Goal: Task Accomplishment & Management: Complete application form

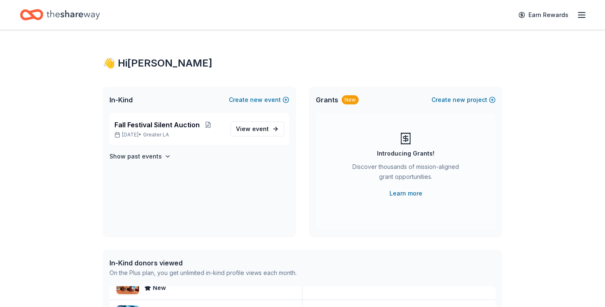
click at [580, 22] on div "Earn Rewards" at bounding box center [549, 15] width 73 height 20
click at [580, 17] on line "button" at bounding box center [581, 17] width 7 height 0
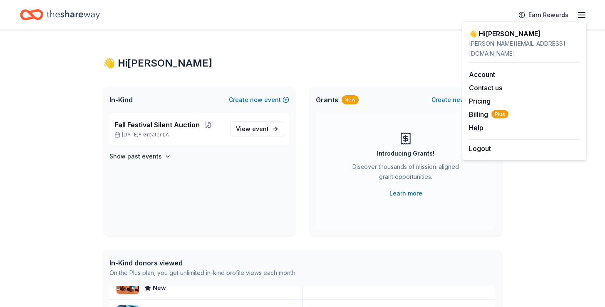
click at [399, 69] on div "👋 Hi Nannina" at bounding box center [302, 63] width 399 height 13
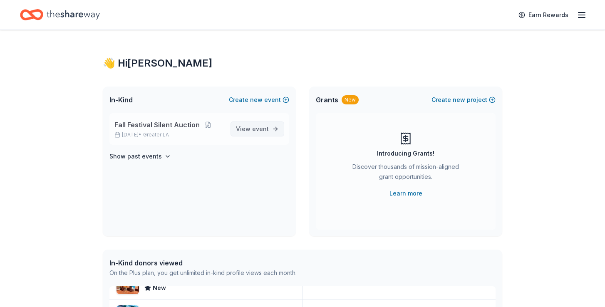
click at [268, 124] on link "View event" at bounding box center [257, 128] width 54 height 15
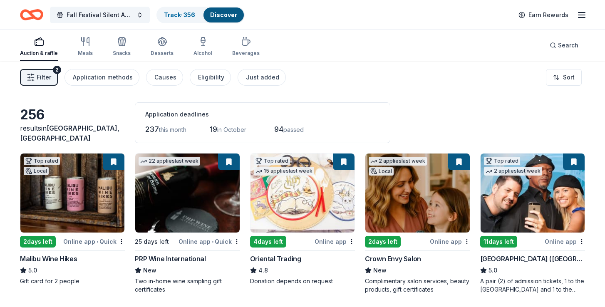
click at [214, 15] on link "Discover" at bounding box center [223, 14] width 27 height 7
click at [169, 15] on link "Track · 356" at bounding box center [179, 14] width 31 height 7
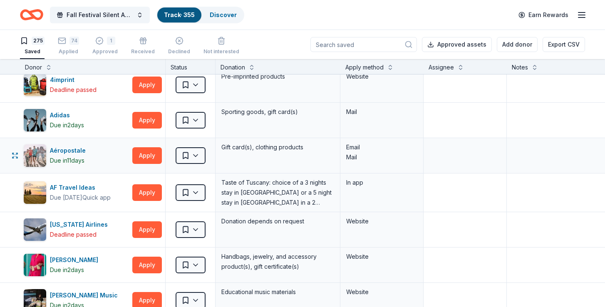
scroll to position [9, 0]
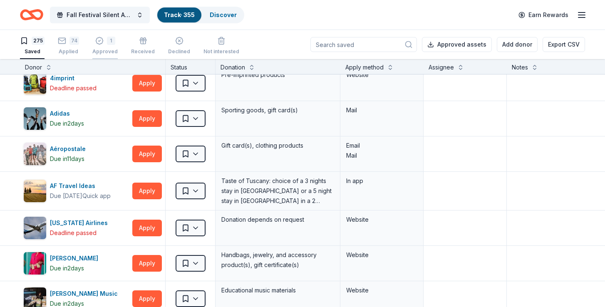
click at [114, 40] on div "1" at bounding box center [104, 41] width 25 height 8
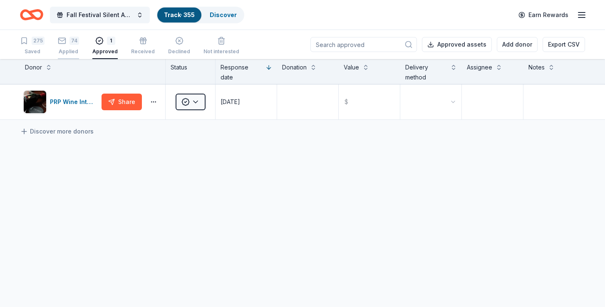
click at [77, 45] on div "74" at bounding box center [74, 41] width 10 height 8
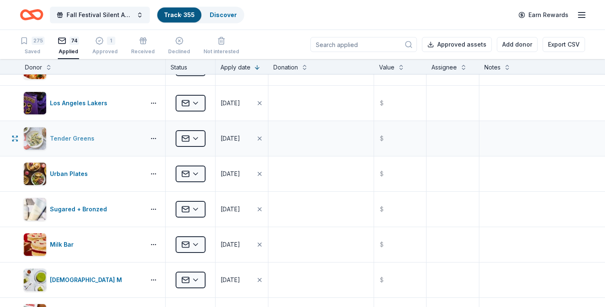
scroll to position [1655, 0]
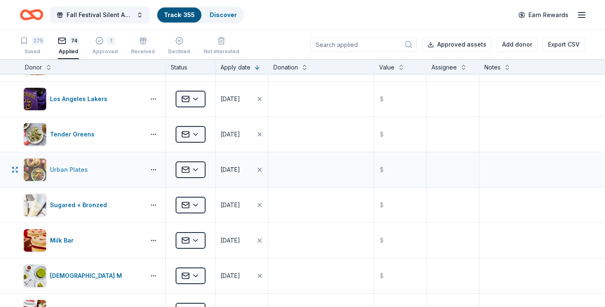
click at [79, 171] on div "Urban Plates" at bounding box center [70, 170] width 41 height 10
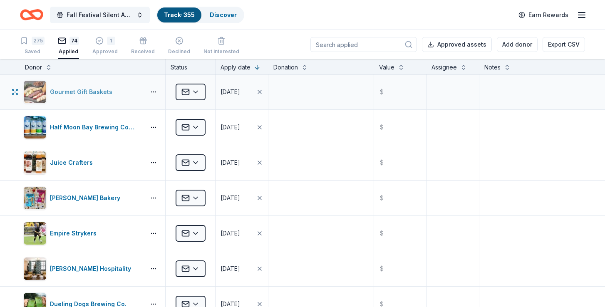
scroll to position [0, 0]
click at [37, 12] on icon "Home" at bounding box center [31, 15] width 23 height 20
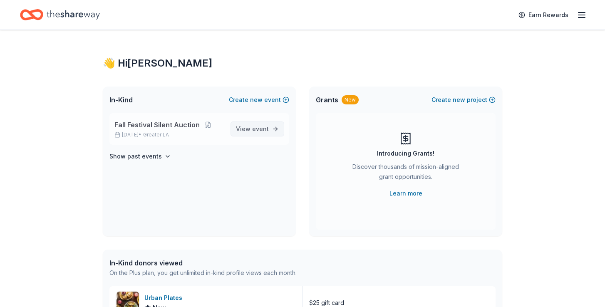
click at [254, 133] on span "View event" at bounding box center [252, 129] width 33 height 10
click at [263, 129] on span "event" at bounding box center [260, 128] width 17 height 7
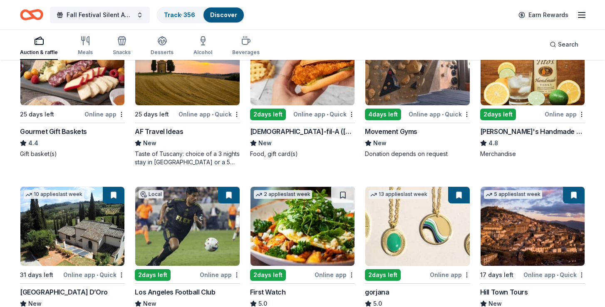
scroll to position [1084, 0]
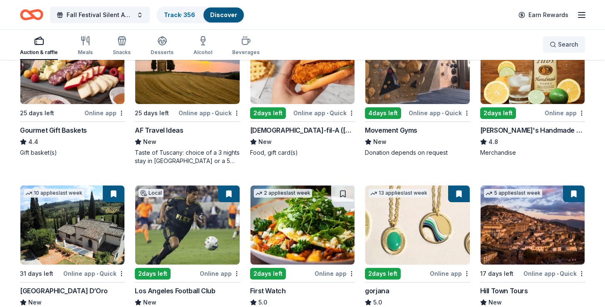
click at [562, 50] on button "Search" at bounding box center [564, 44] width 42 height 17
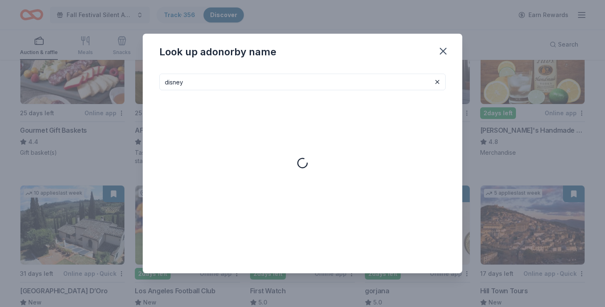
type input "disney"
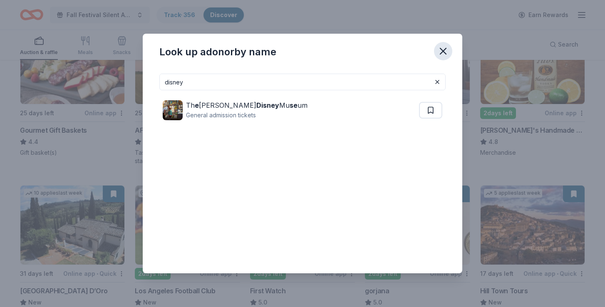
click at [442, 51] on icon "button" at bounding box center [443, 51] width 12 height 12
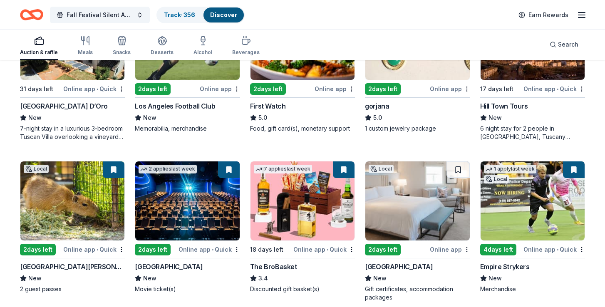
scroll to position [1269, 0]
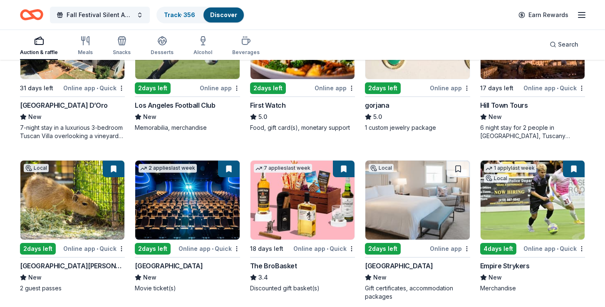
click at [89, 205] on img at bounding box center [72, 200] width 104 height 79
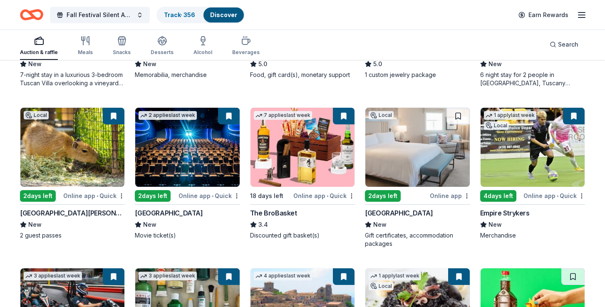
scroll to position [1345, 0]
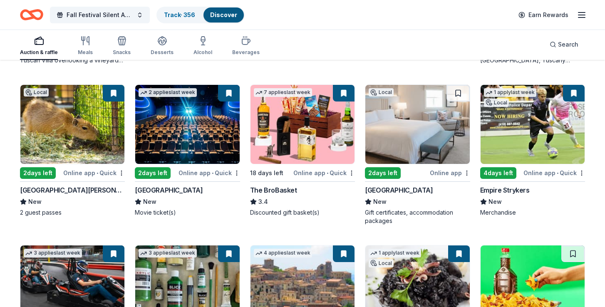
click at [191, 136] on img at bounding box center [187, 124] width 104 height 79
click at [95, 126] on img at bounding box center [72, 124] width 104 height 79
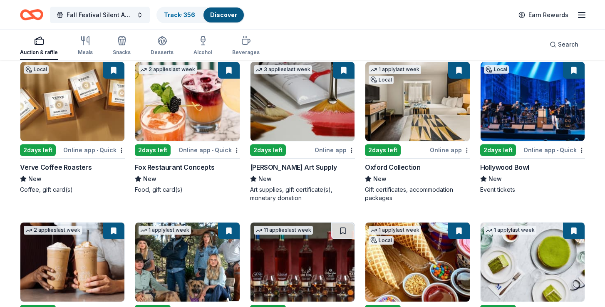
scroll to position [1967, 0]
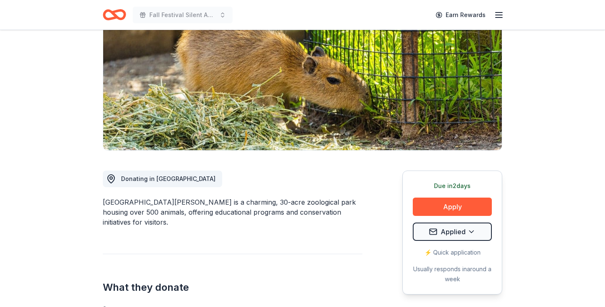
scroll to position [106, 0]
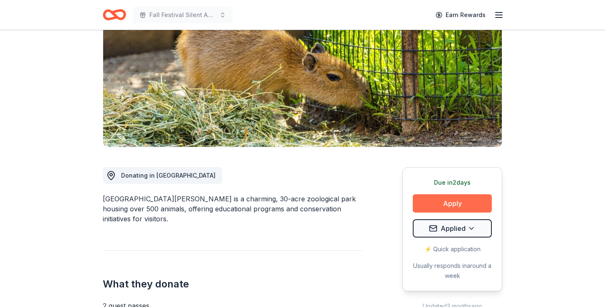
click at [438, 198] on button "Apply" at bounding box center [452, 203] width 79 height 18
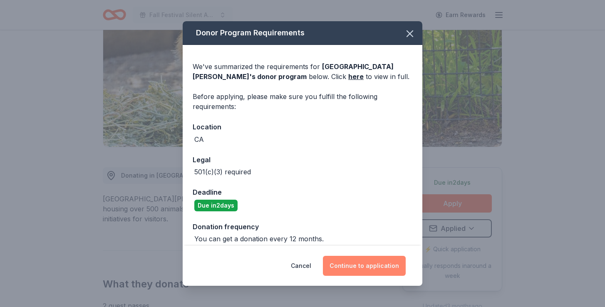
click at [369, 259] on button "Continue to application" at bounding box center [364, 266] width 83 height 20
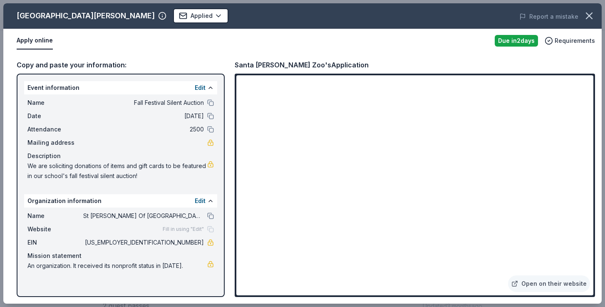
click at [188, 244] on span "95-4234671" at bounding box center [143, 243] width 121 height 10
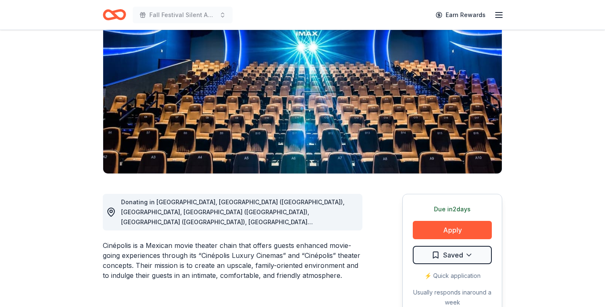
scroll to position [133, 0]
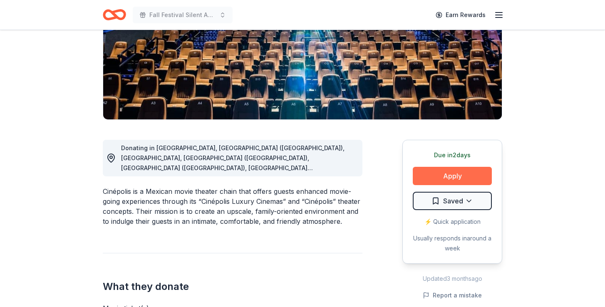
click at [434, 173] on button "Apply" at bounding box center [452, 176] width 79 height 18
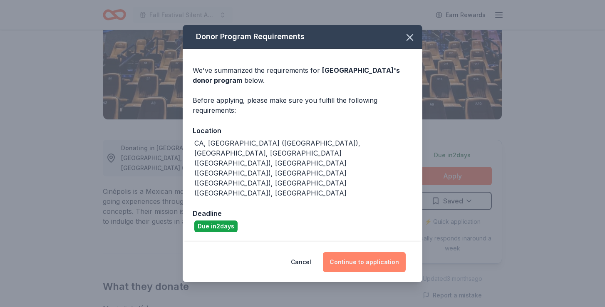
click at [374, 252] on button "Continue to application" at bounding box center [364, 262] width 83 height 20
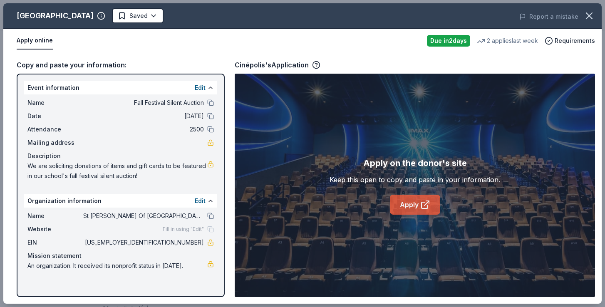
click at [423, 206] on icon at bounding box center [425, 205] width 10 height 10
click at [97, 17] on html "Fall Festival Silent Auction Earn Rewards Due in 2 days Share Cinépolis New • 1…" at bounding box center [302, 20] width 605 height 307
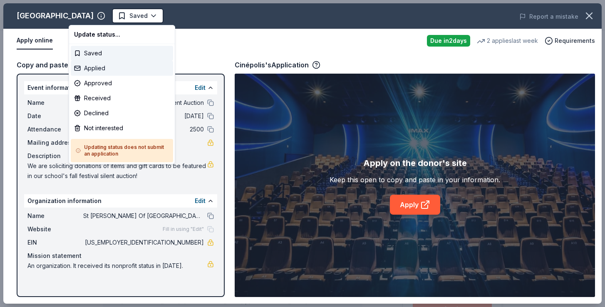
click at [92, 71] on div "Applied" at bounding box center [122, 68] width 102 height 15
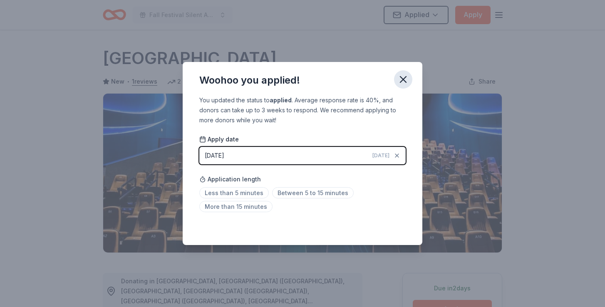
click at [406, 81] on icon "button" at bounding box center [403, 80] width 12 height 12
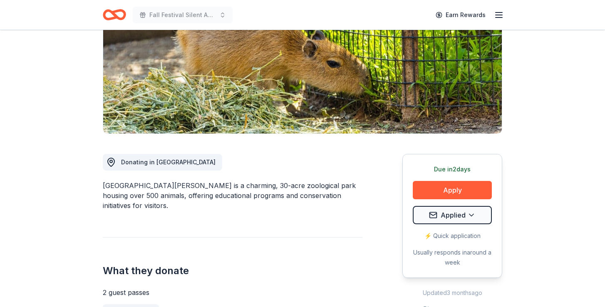
scroll to position [120, 0]
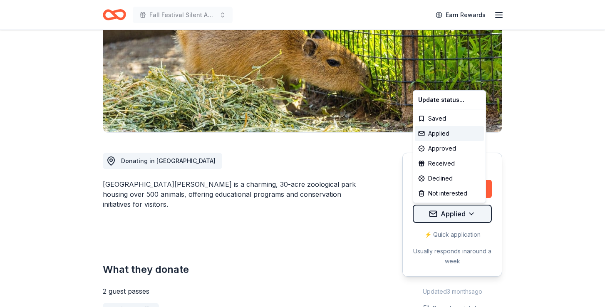
click at [451, 187] on html "Fall Festival Silent Auction Earn Rewards Due [DATE] Share [GEOGRAPHIC_DATA][PE…" at bounding box center [302, 33] width 605 height 307
click at [445, 129] on div "Applied" at bounding box center [449, 133] width 69 height 15
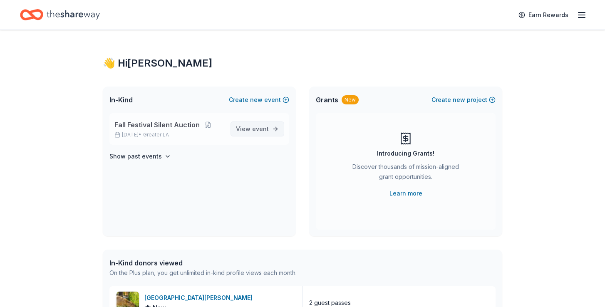
click at [270, 121] on link "View event" at bounding box center [257, 128] width 54 height 15
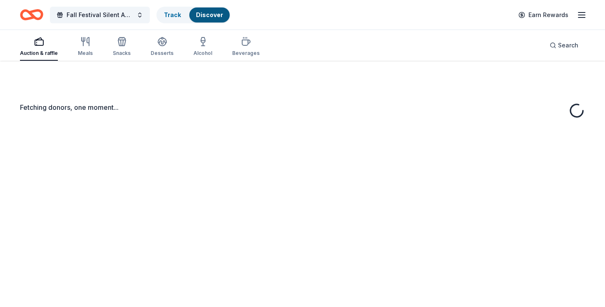
click at [266, 133] on div "Fetching donors, one moment..." at bounding box center [302, 214] width 605 height 307
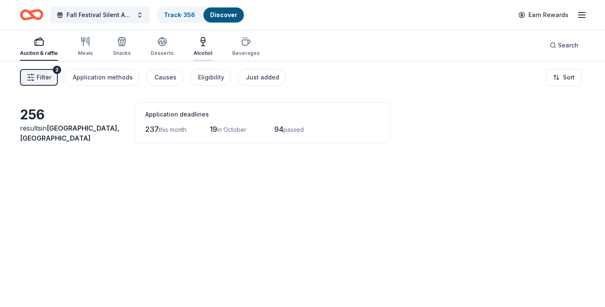
click at [205, 45] on div "button" at bounding box center [202, 42] width 19 height 10
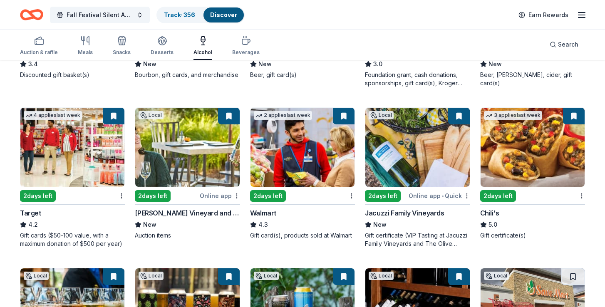
scroll to position [368, 0]
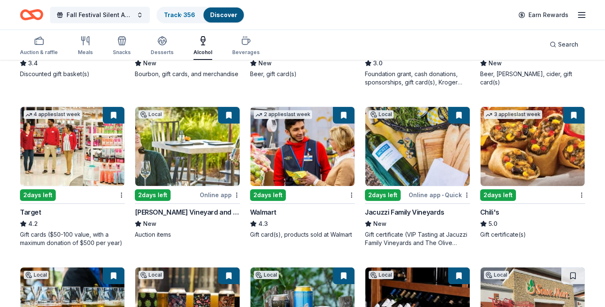
click at [56, 148] on img at bounding box center [72, 146] width 104 height 79
click at [193, 17] on link "Track · 356" at bounding box center [179, 14] width 31 height 7
click at [184, 15] on link "Track · 356" at bounding box center [179, 14] width 31 height 7
click at [188, 15] on link "Track · 356" at bounding box center [179, 14] width 31 height 7
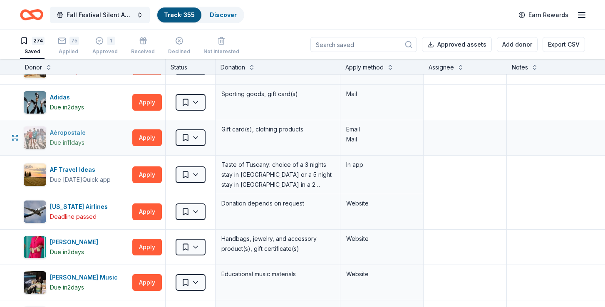
scroll to position [31, 0]
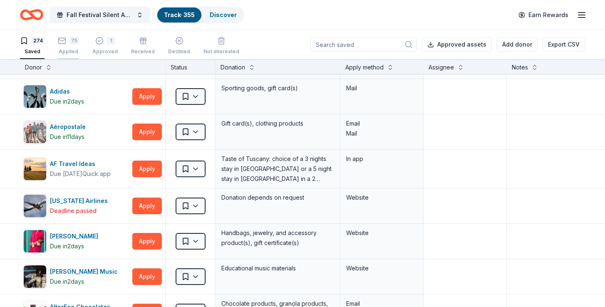
click at [70, 43] on div "75" at bounding box center [74, 41] width 10 height 8
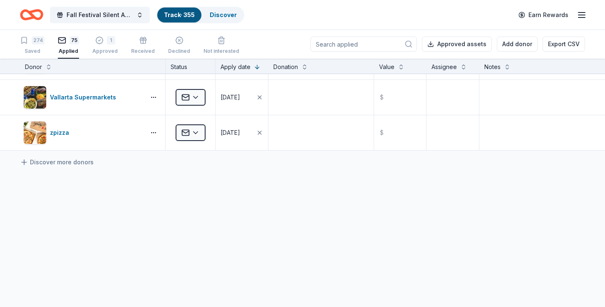
scroll to position [0, 0]
click at [356, 44] on input at bounding box center [363, 44] width 106 height 15
type input "tar"
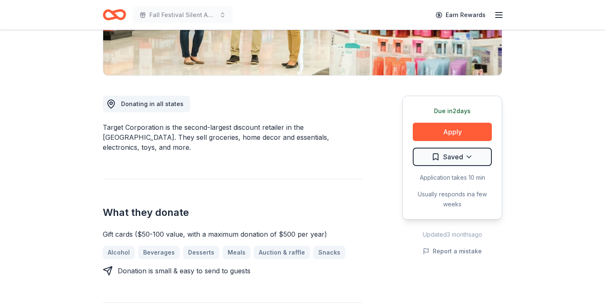
scroll to position [192, 0]
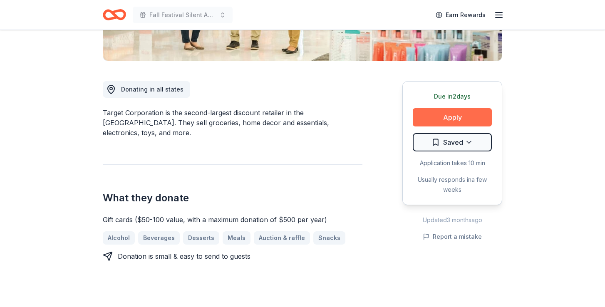
click at [445, 114] on button "Apply" at bounding box center [452, 117] width 79 height 18
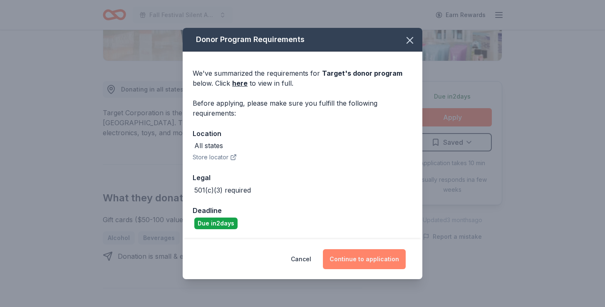
click at [347, 257] on button "Continue to application" at bounding box center [364, 259] width 83 height 20
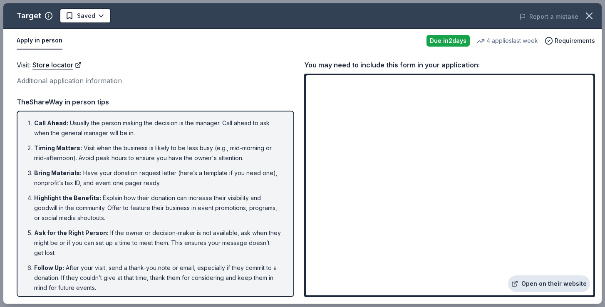
click at [554, 282] on link "Open on their website" at bounding box center [549, 283] width 82 height 17
